Goal: Book appointment/travel/reservation

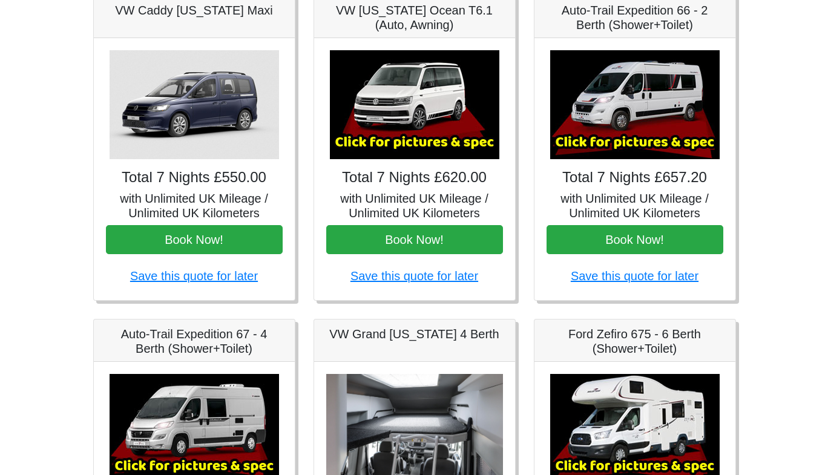
scroll to position [203, 0]
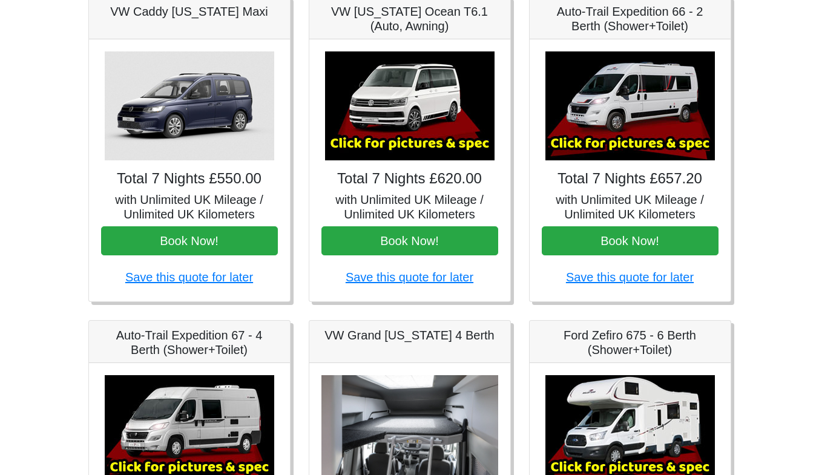
click at [402, 69] on img at bounding box center [409, 105] width 169 height 109
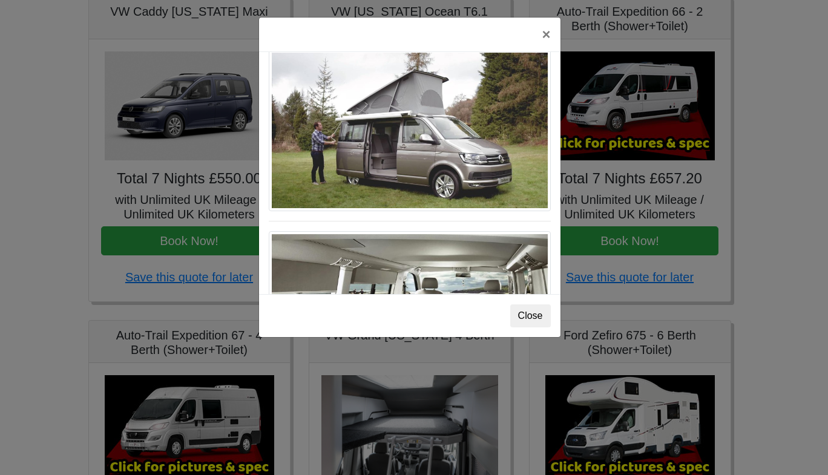
scroll to position [1320, 0]
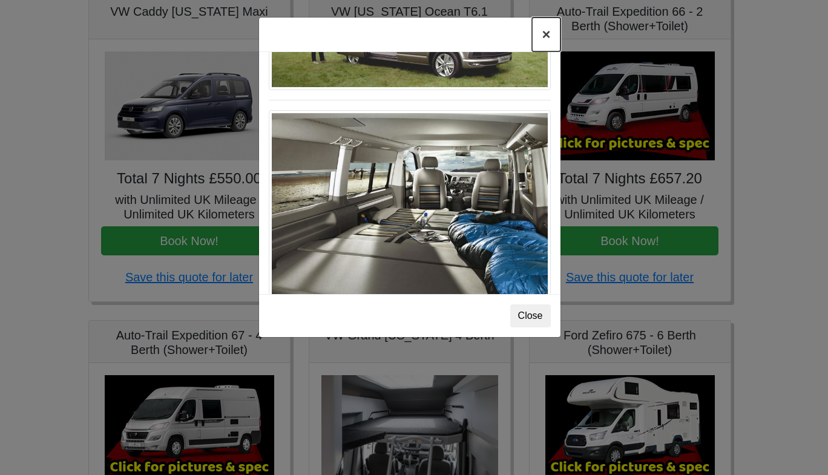
click at [540, 32] on button "×" at bounding box center [546, 35] width 28 height 34
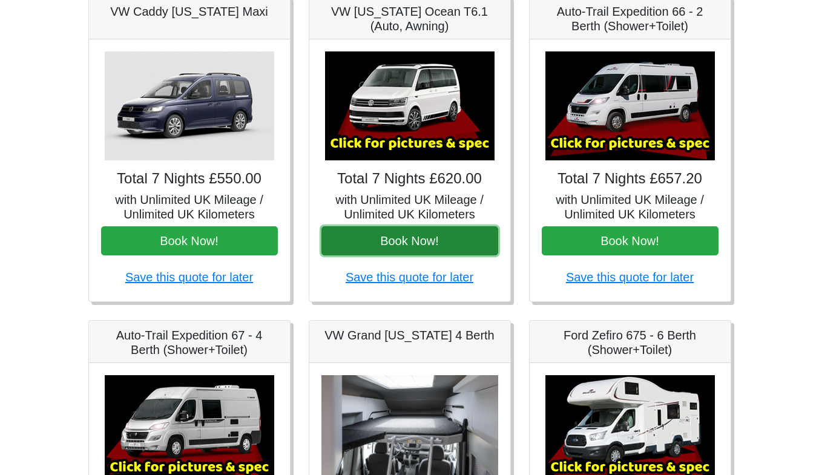
click at [413, 246] on button "Book Now!" at bounding box center [409, 240] width 177 height 29
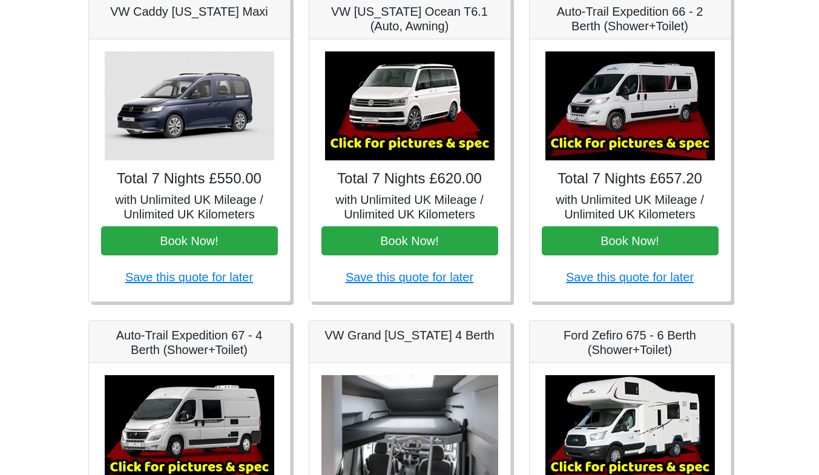
click at [384, 126] on img at bounding box center [409, 105] width 169 height 109
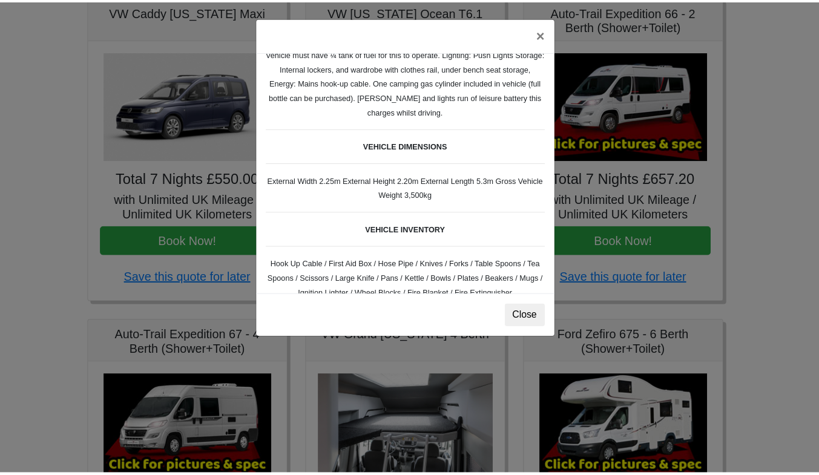
scroll to position [277, 0]
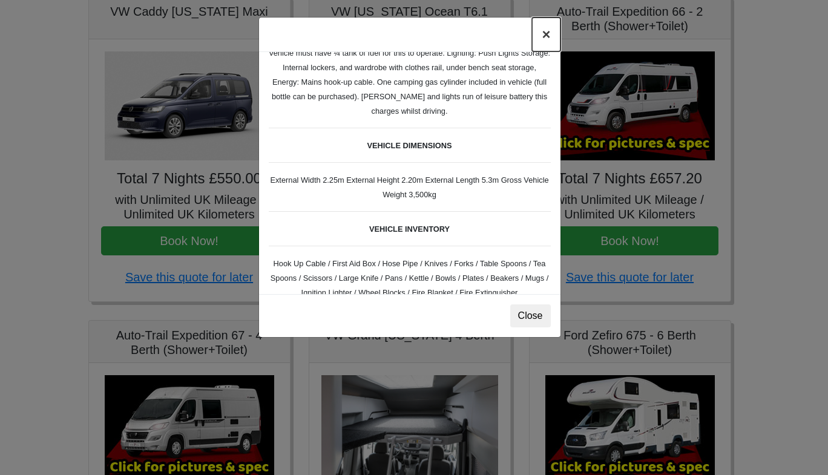
click at [545, 34] on button "×" at bounding box center [546, 35] width 28 height 34
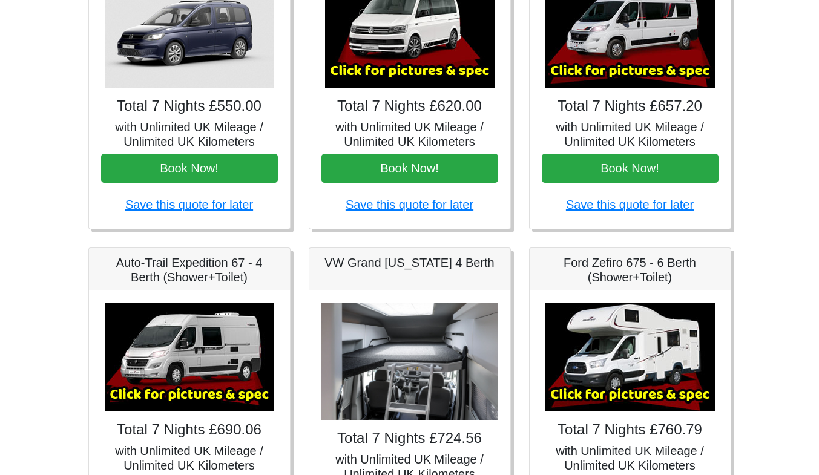
scroll to position [200, 0]
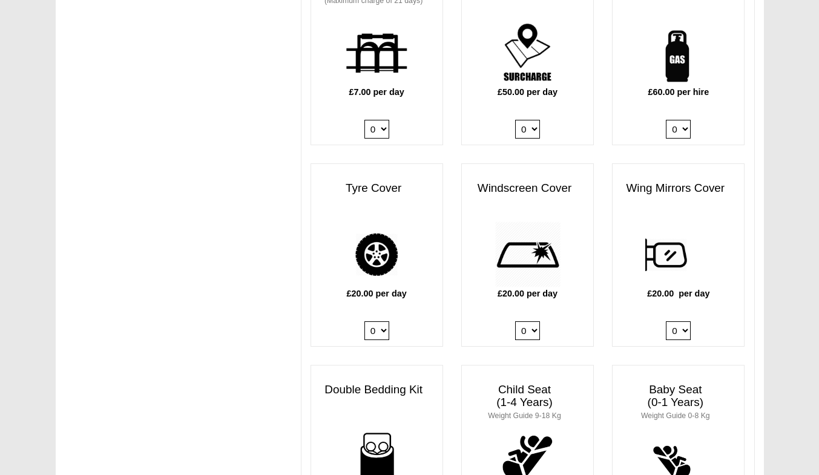
scroll to position [1048, 0]
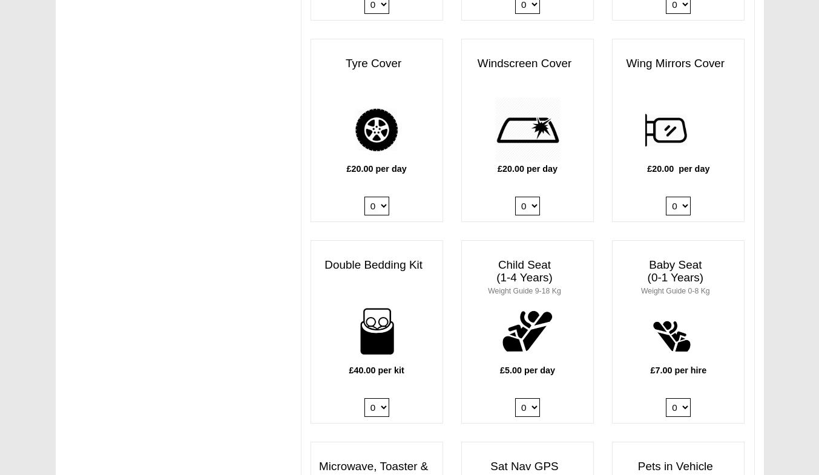
click at [386, 398] on select "0 1 2 3 4" at bounding box center [376, 407] width 25 height 19
select select "Double Bedding Kit x QTY 1 @ 40.00 GBP per kit."
click at [364, 398] on select "0 1 2 3 4" at bounding box center [376, 407] width 25 height 19
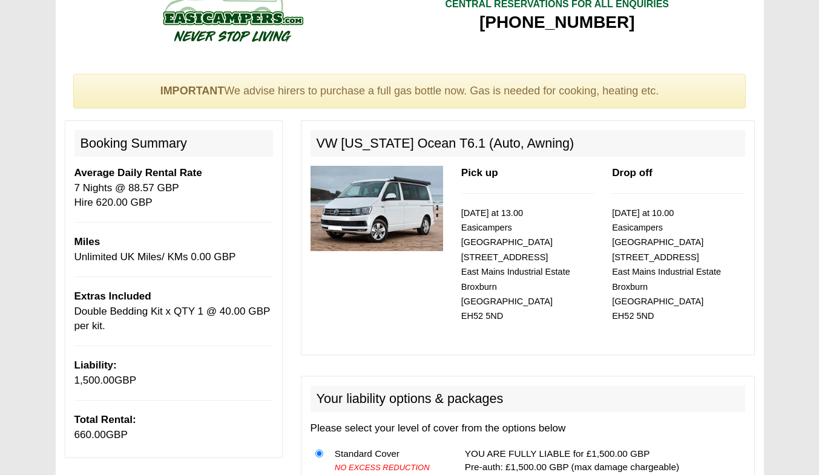
scroll to position [29, 0]
click at [523, 199] on div "Pick up 13/10/2025 at 13.00 Easicampers Edinburgh 1 Drovers Road East Mains Ind…" at bounding box center [527, 255] width 151 height 179
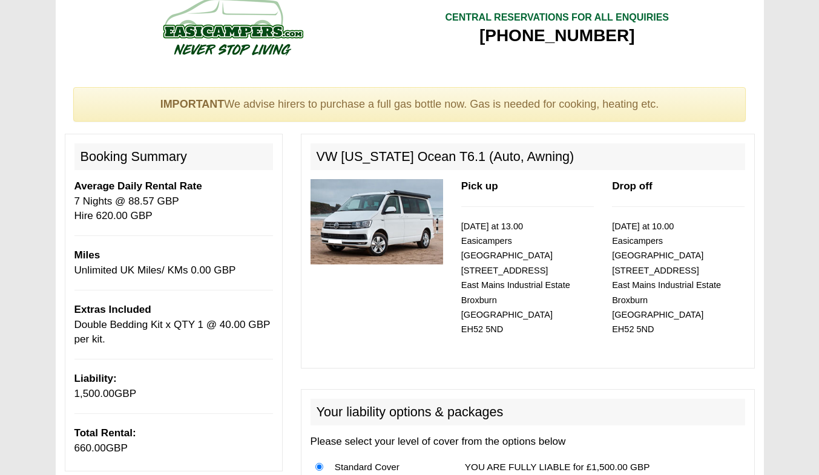
scroll to position [5, 0]
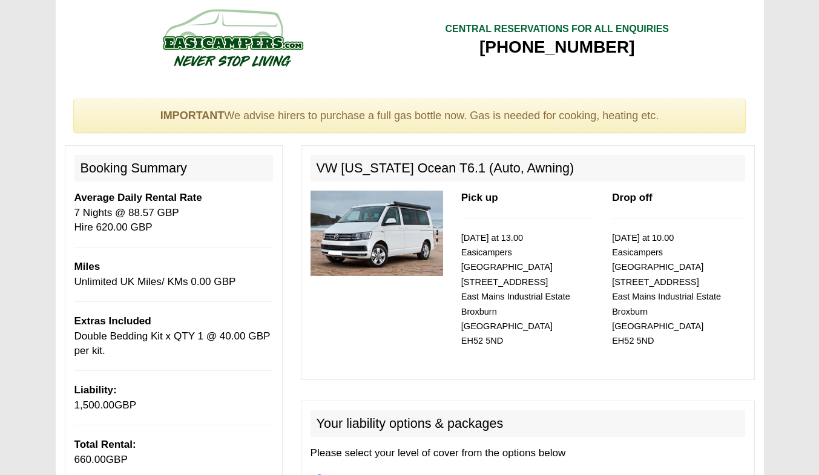
click at [373, 254] on img at bounding box center [376, 233] width 133 height 85
